Goal: Navigation & Orientation: Understand site structure

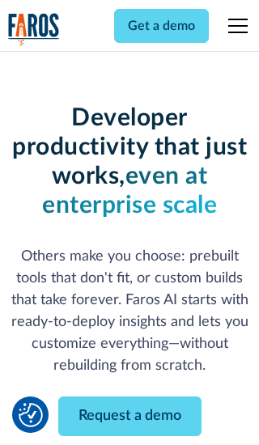
scroll to position [194, 0]
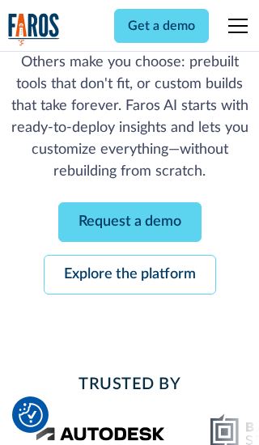
click at [130, 222] on link "Request a demo" at bounding box center [129, 222] width 143 height 40
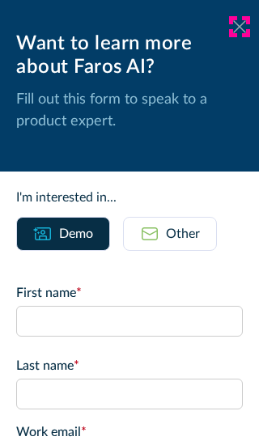
click at [240, 27] on icon at bounding box center [239, 26] width 13 height 12
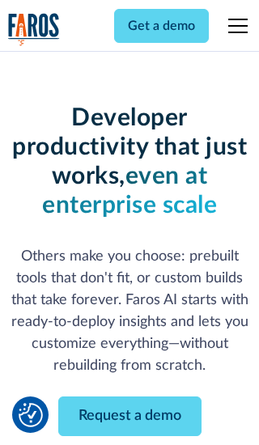
scroll to position [247, 0]
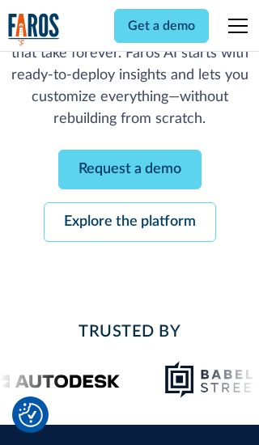
click at [130, 222] on link "Explore the platform" at bounding box center [130, 222] width 172 height 40
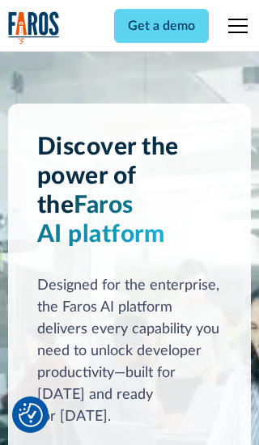
scroll to position [12163, 0]
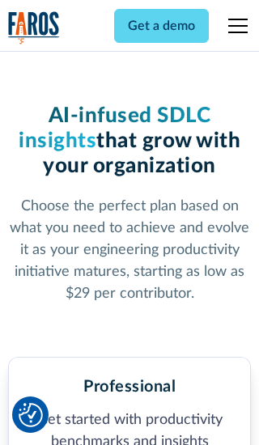
scroll to position [2509, 0]
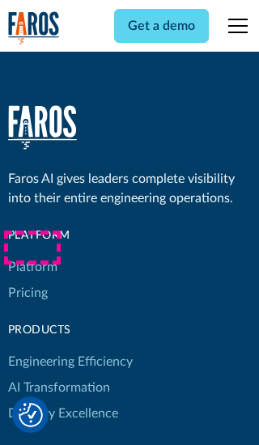
click at [32, 254] on link "Platform" at bounding box center [32, 267] width 49 height 26
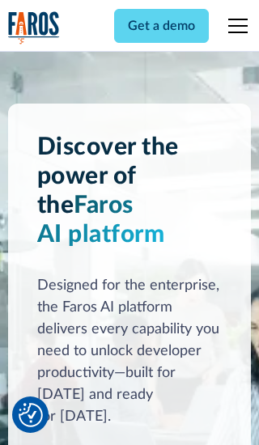
scroll to position [12683, 0]
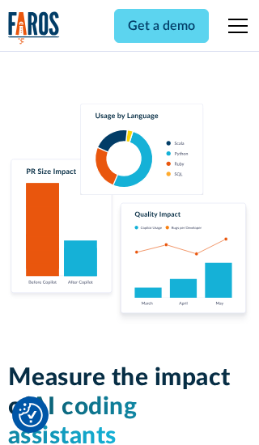
scroll to position [10010, 0]
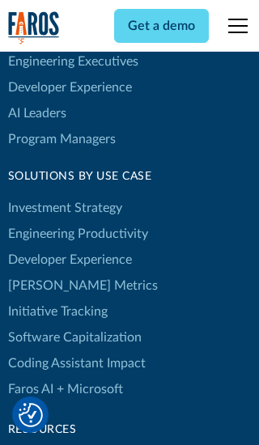
click at [49, 273] on link "[PERSON_NAME] Metrics" at bounding box center [83, 286] width 150 height 26
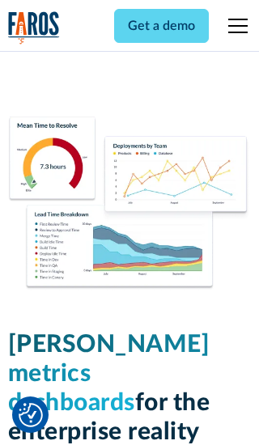
scroll to position [7090, 0]
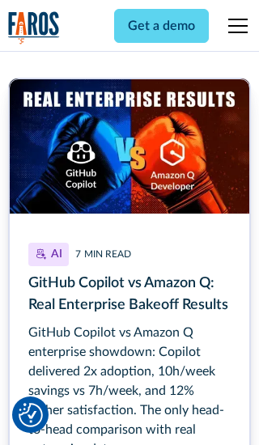
scroll to position [7298, 0]
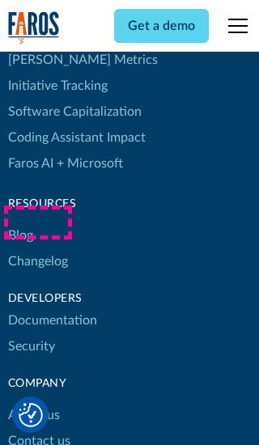
click at [37, 249] on link "Changelog" at bounding box center [38, 262] width 60 height 26
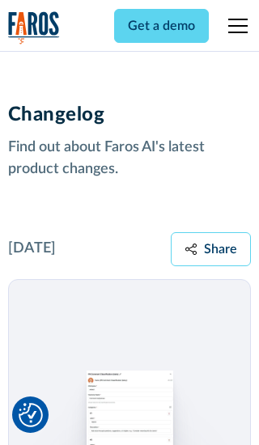
scroll to position [19559, 0]
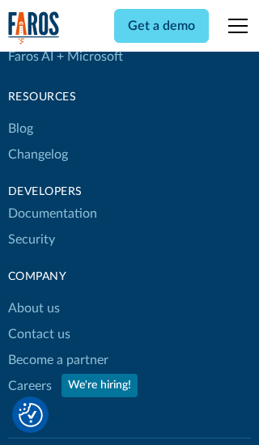
click at [33, 296] on link "About us" at bounding box center [34, 309] width 52 height 26
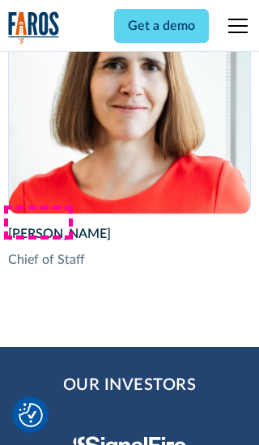
scroll to position [5584, 0]
